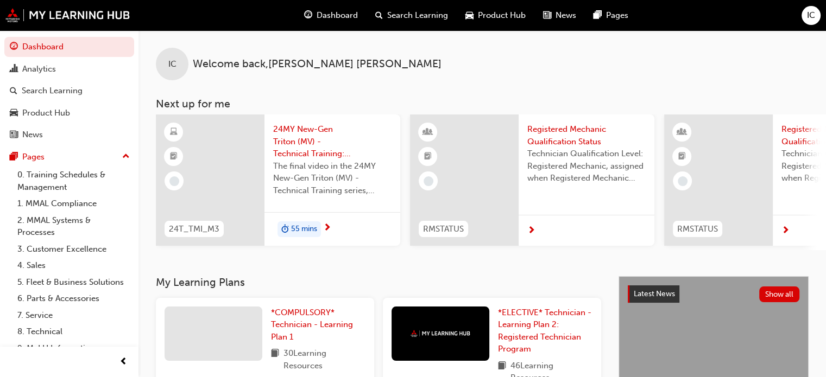
click at [300, 132] on span "24MY New-Gen Triton (MV) - Technical Training: Video 3 of 3" at bounding box center [332, 141] width 118 height 37
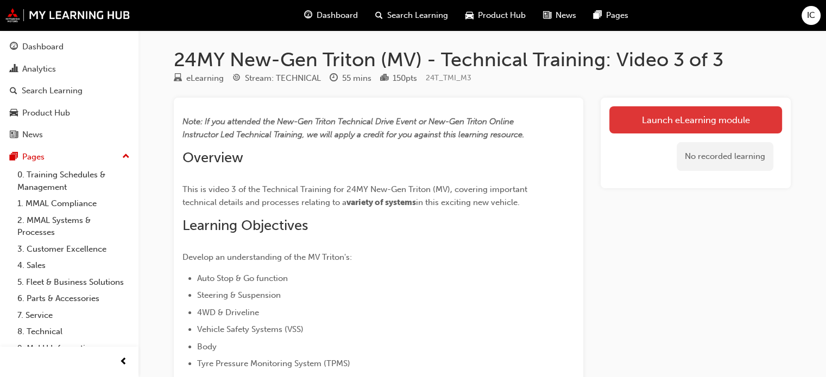
click at [662, 124] on link "Launch eLearning module" at bounding box center [695, 119] width 173 height 27
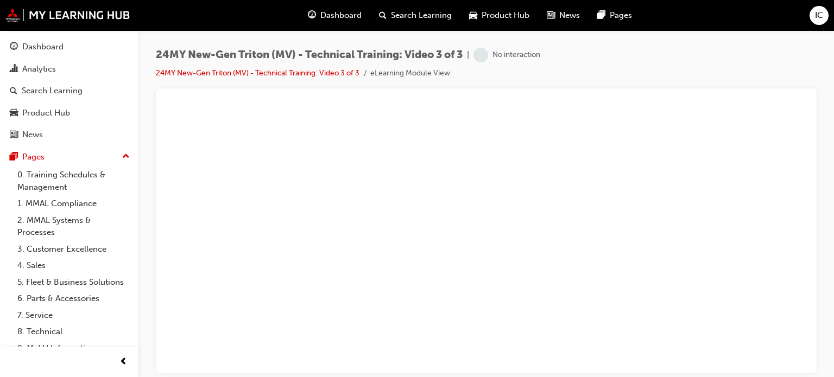
click at [357, 9] on span "Dashboard" at bounding box center [340, 15] width 41 height 12
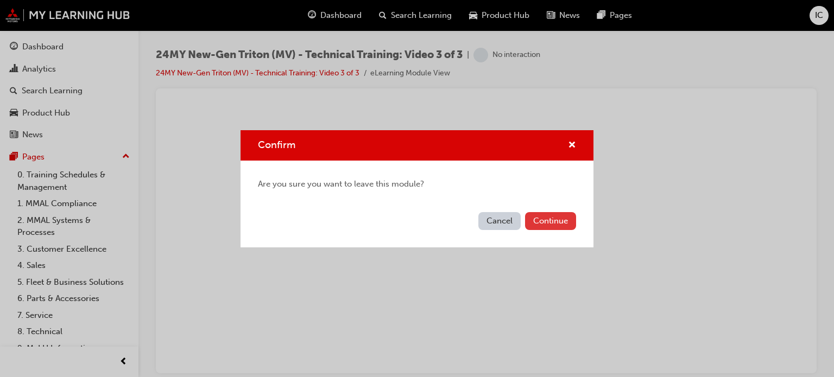
click at [536, 225] on button "Continue" at bounding box center [550, 221] width 51 height 18
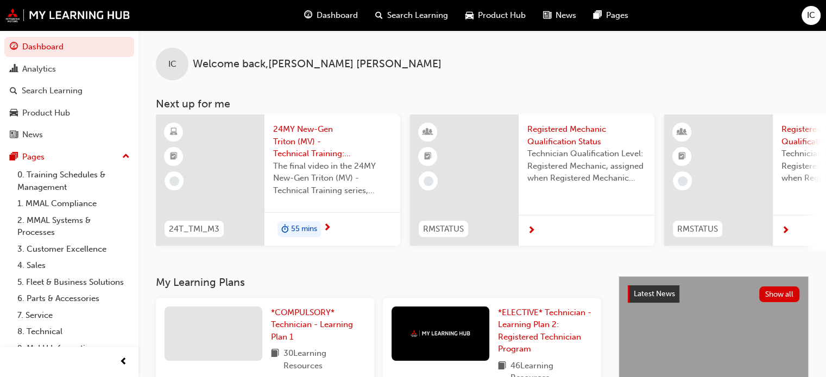
drag, startPoint x: 749, startPoint y: 0, endPoint x: 438, endPoint y: 54, distance: 315.1
click at [438, 54] on div "IC Welcome back , [PERSON_NAME]" at bounding box center [481, 55] width 687 height 50
click at [307, 146] on span "24MY New-Gen Triton (MV) - Technical Training: Video 3 of 3" at bounding box center [332, 141] width 118 height 37
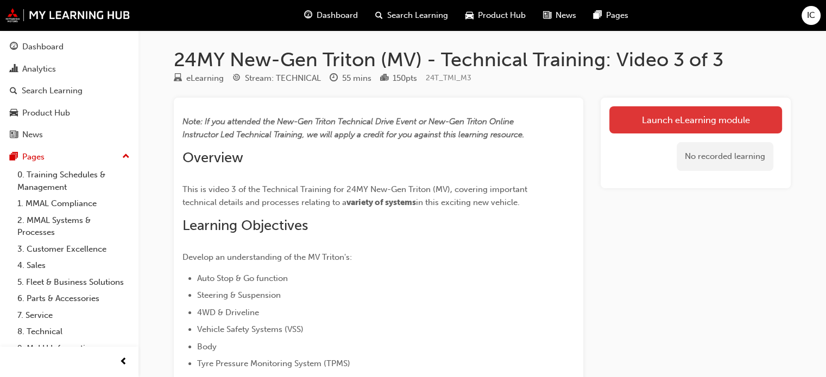
click at [747, 115] on link "Launch eLearning module" at bounding box center [695, 119] width 173 height 27
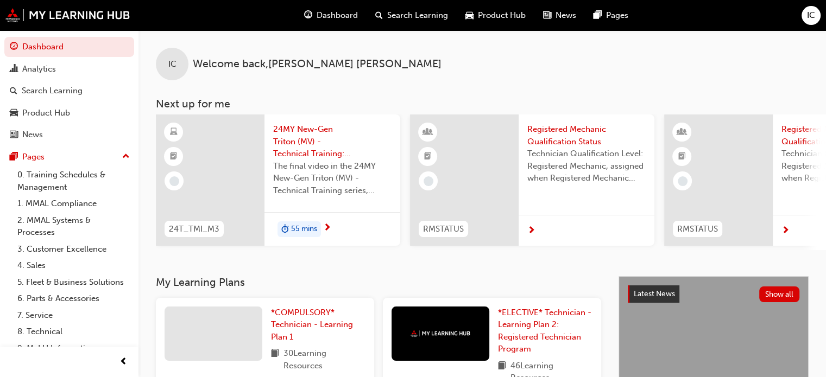
click at [295, 121] on div "24MY New-Gen Triton (MV) - Technical Training: Video 3 of 3 The final video in …" at bounding box center [332, 164] width 136 height 98
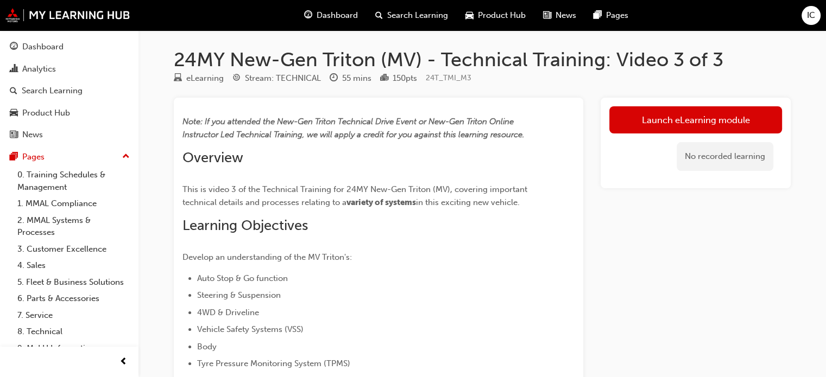
click at [346, 9] on span "Dashboard" at bounding box center [336, 15] width 41 height 12
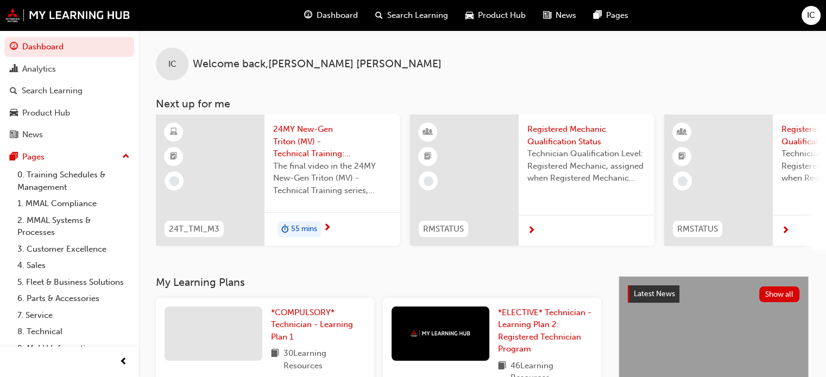
click at [291, 136] on span "24MY New-Gen Triton (MV) - Technical Training: Video 3 of 3" at bounding box center [332, 141] width 118 height 37
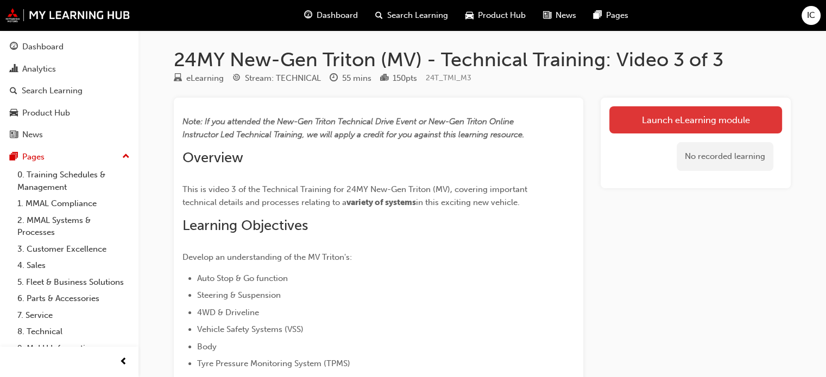
click at [672, 127] on link "Launch eLearning module" at bounding box center [695, 119] width 173 height 27
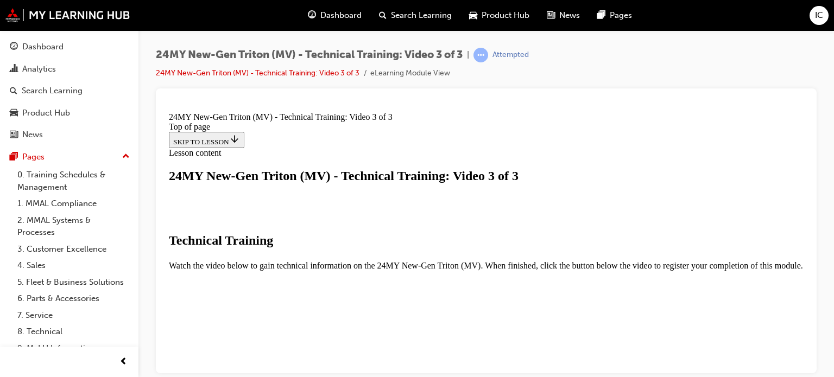
scroll to position [206, 0]
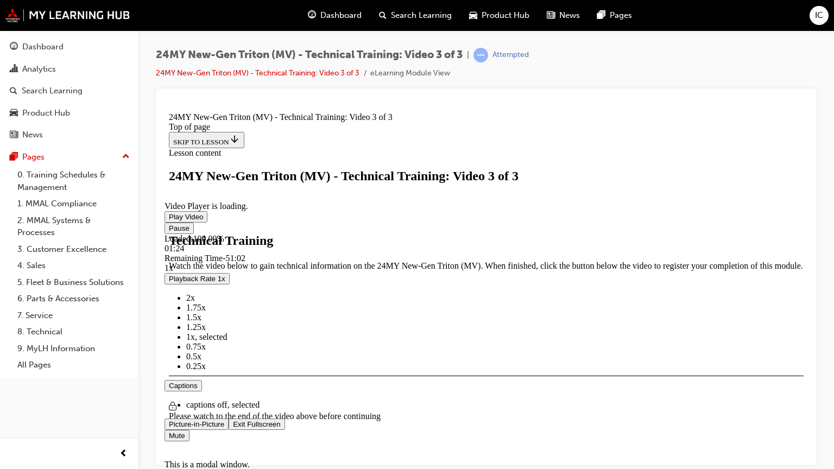
click at [808, 377] on div "Pause Loaded : 100.00% 01:24 Remaining Time - 51:02 1x Playback Rate 1x 2x 1.75…" at bounding box center [485, 336] width 643 height 229
click at [233, 377] on span "Video player" at bounding box center [233, 424] width 0 height 8
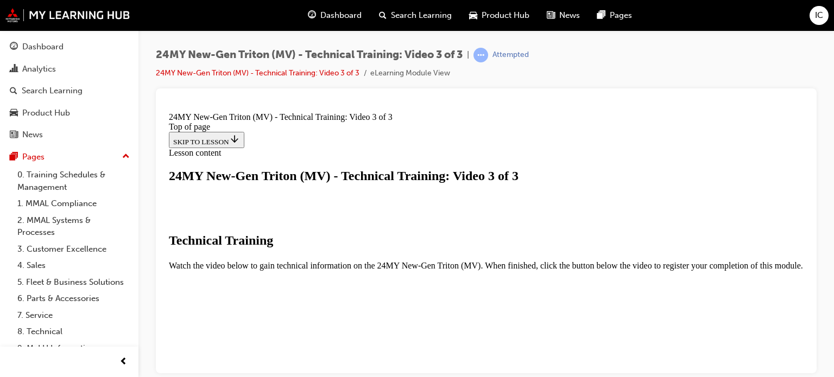
click at [353, 340] on video "Video player" at bounding box center [272, 380] width 163 height 81
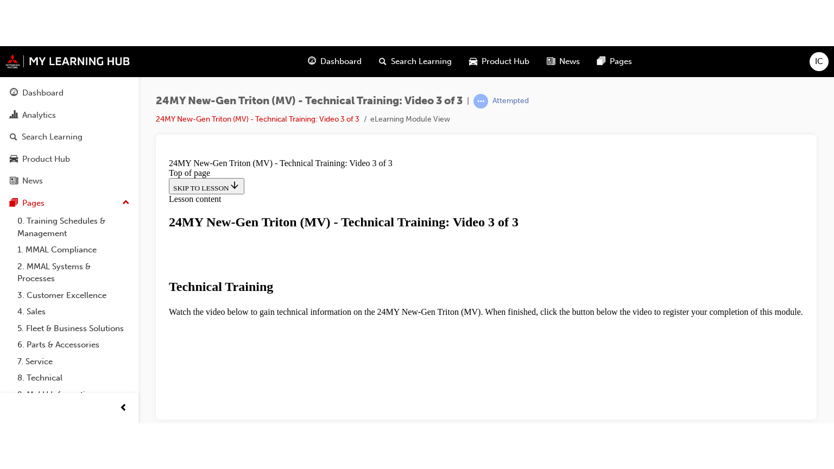
scroll to position [231, 0]
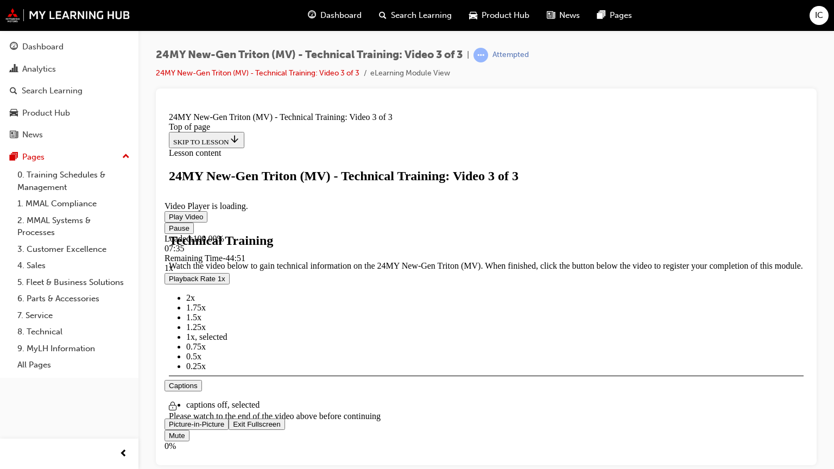
click at [230, 284] on button "Playback Rate 1x" at bounding box center [196, 277] width 65 height 11
click at [206, 312] on span "1.75x" at bounding box center [196, 306] width 20 height 9
click at [201, 321] on span "1.5x" at bounding box center [193, 316] width 15 height 9
click at [195, 302] on span "2x" at bounding box center [190, 297] width 9 height 9
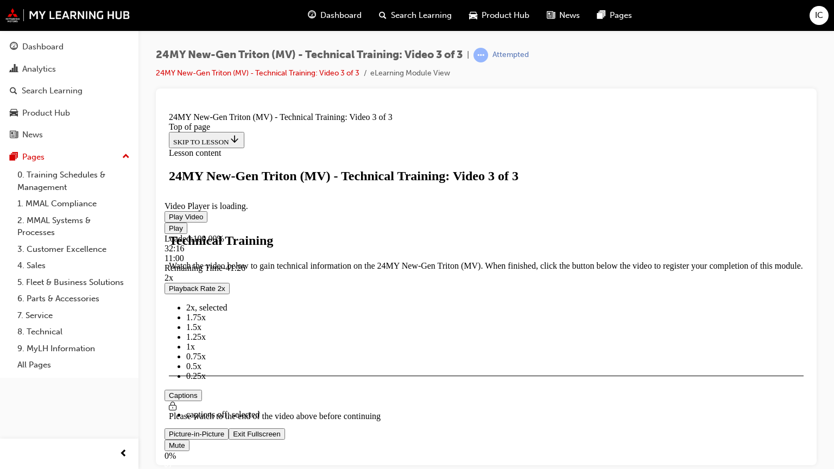
click at [594, 263] on div "Loaded : 100.00% 32:16 11:00" at bounding box center [485, 247] width 643 height 29
click at [230, 294] on button "Playback Rate 2x" at bounding box center [196, 287] width 65 height 11
click at [201, 331] on span "1.5x" at bounding box center [193, 326] width 15 height 9
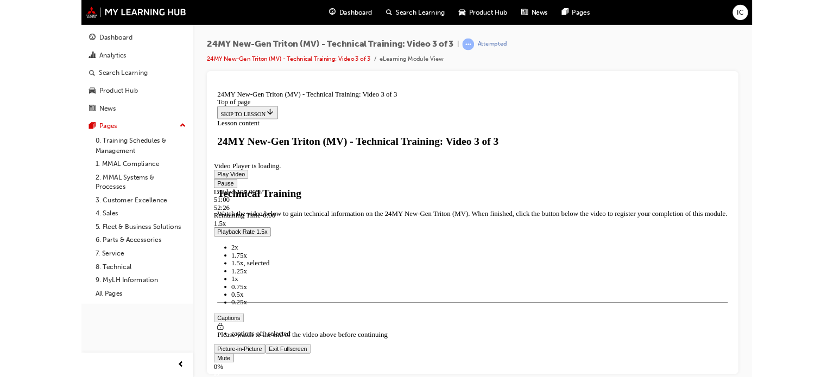
scroll to position [188, 0]
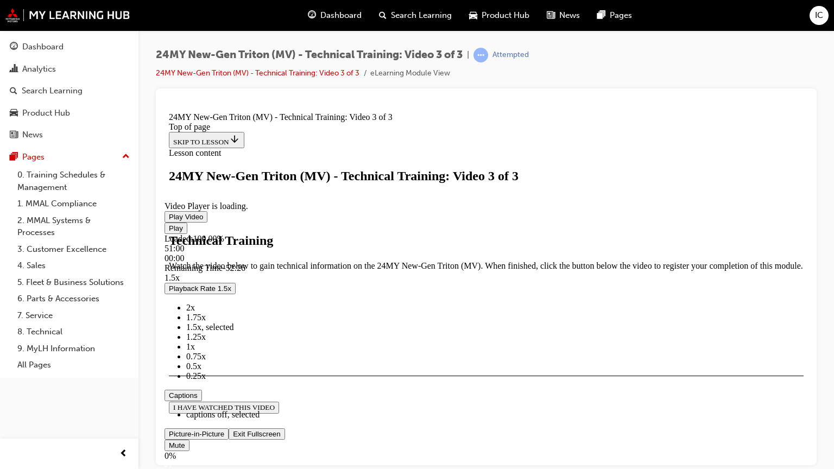
click at [808, 377] on div "Play Loaded : 100.00% 51:00 00:00 Remaining Time - 52:26 1.5x Playback Rate 1.5…" at bounding box center [485, 346] width 643 height 248
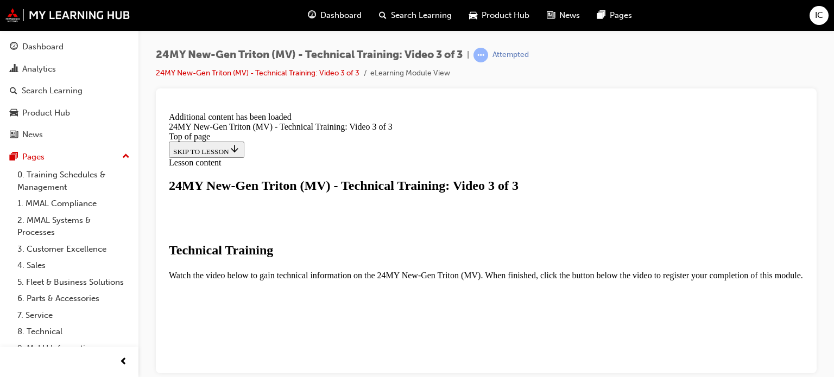
scroll to position [479, 0]
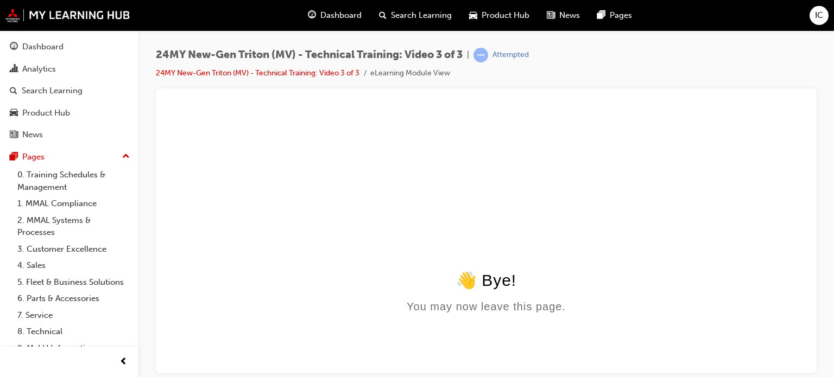
scroll to position [0, 0]
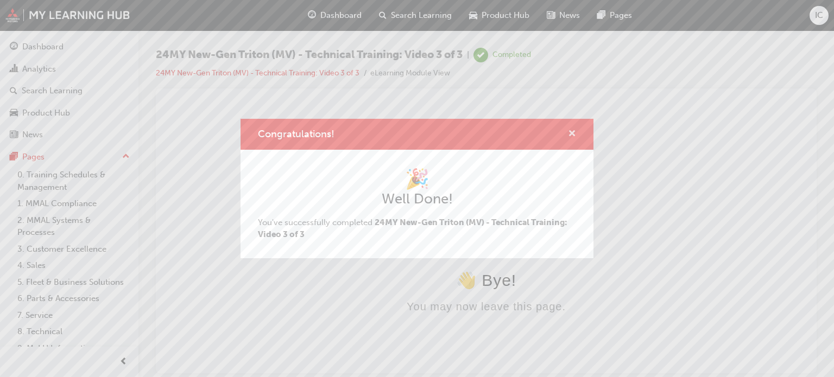
click at [570, 136] on span "cross-icon" at bounding box center [572, 135] width 8 height 10
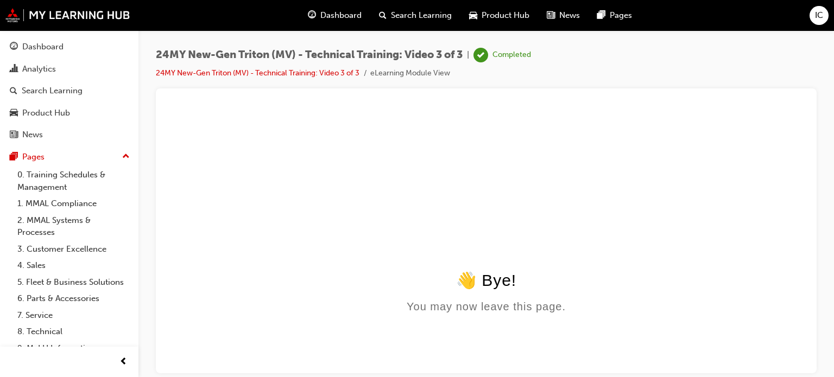
click at [331, 15] on span "Dashboard" at bounding box center [340, 15] width 41 height 12
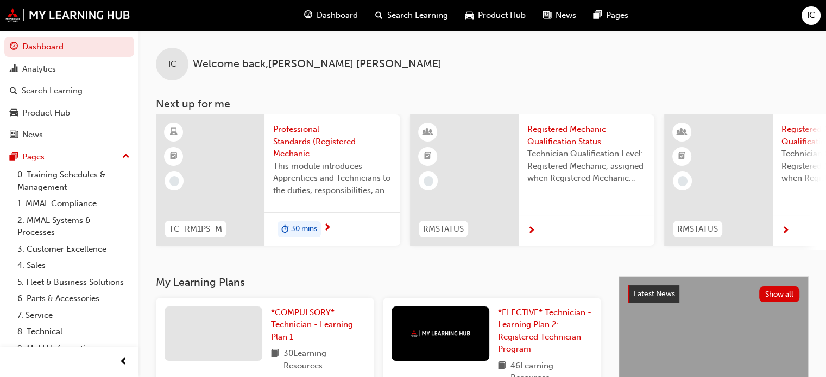
click at [293, 137] on span "Professional Standards (Registered Mechanic Qualification)" at bounding box center [332, 141] width 118 height 37
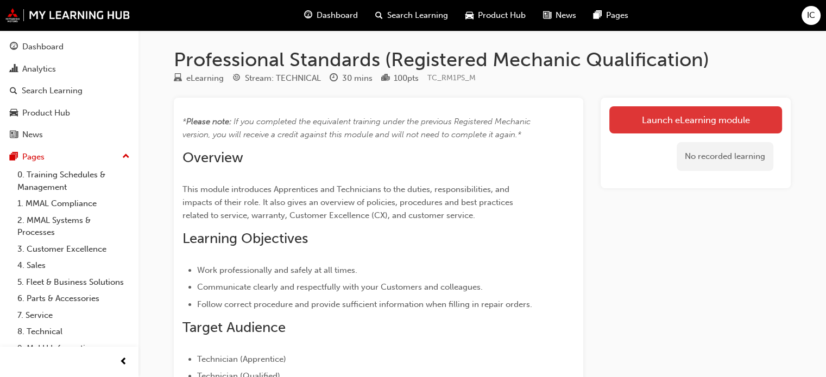
click at [707, 115] on link "Launch eLearning module" at bounding box center [695, 119] width 173 height 27
